Goal: Information Seeking & Learning: Learn about a topic

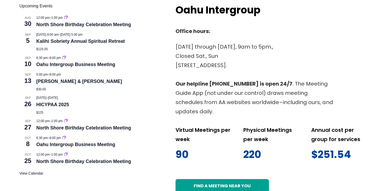
scroll to position [222, 0]
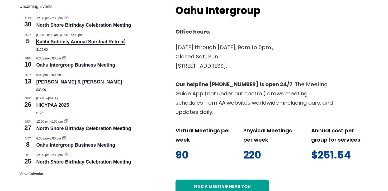
click at [70, 42] on link "Kalihi Sobriety Annual Spiritual Retreat" at bounding box center [80, 42] width 88 height 6
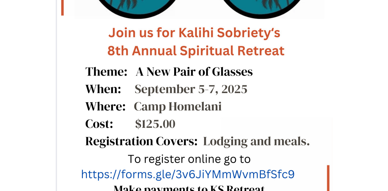
scroll to position [297, 0]
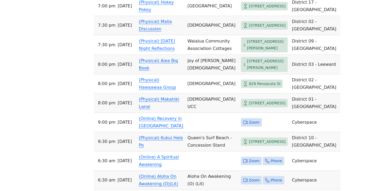
scroll to position [1424, 0]
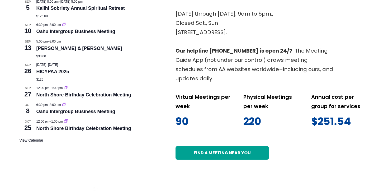
scroll to position [258, 0]
